Goal: Find specific page/section: Find specific page/section

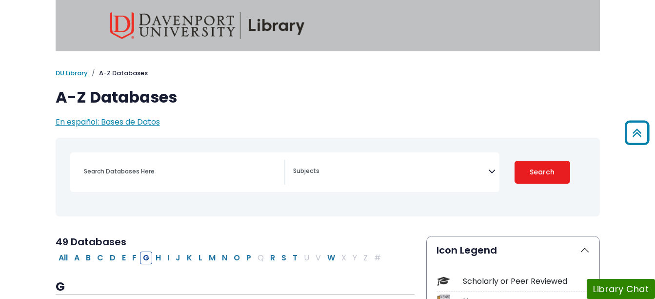
select select "Database Subject Filter"
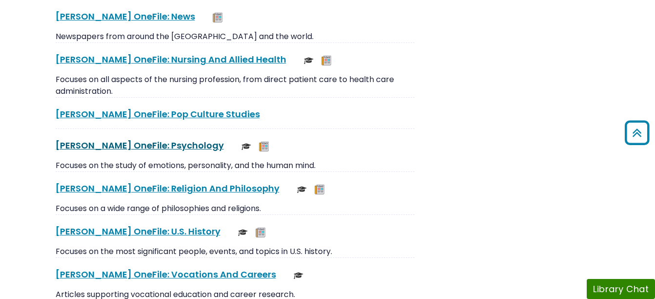
click at [134, 147] on link "[PERSON_NAME] OneFile: Psychology This link opens in a new window" at bounding box center [140, 145] width 168 height 12
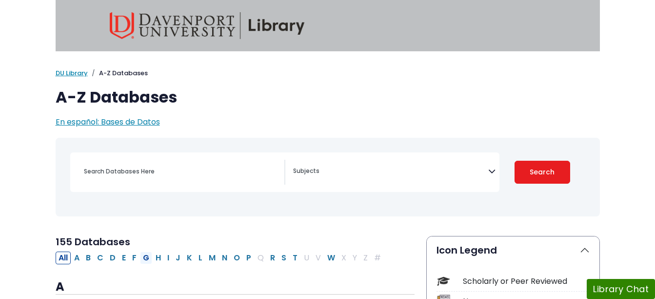
click at [145, 259] on button "G" at bounding box center [146, 257] width 12 height 13
select select "Database Subject Filter"
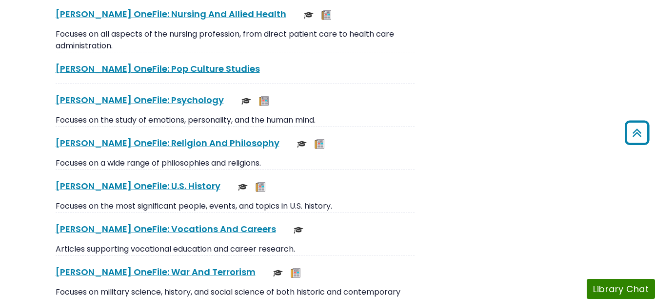
scroll to position [2112, 0]
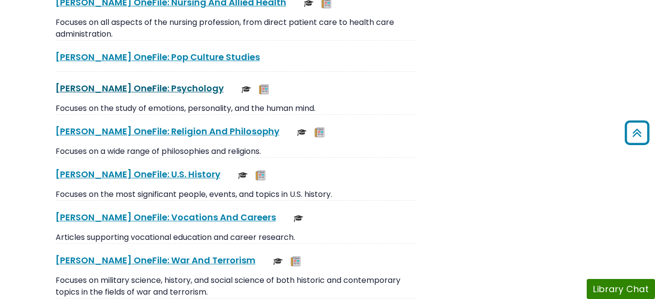
click at [114, 85] on link "[PERSON_NAME] OneFile: Psychology This link opens in a new window" at bounding box center [140, 88] width 168 height 12
